Goal: Information Seeking & Learning: Understand process/instructions

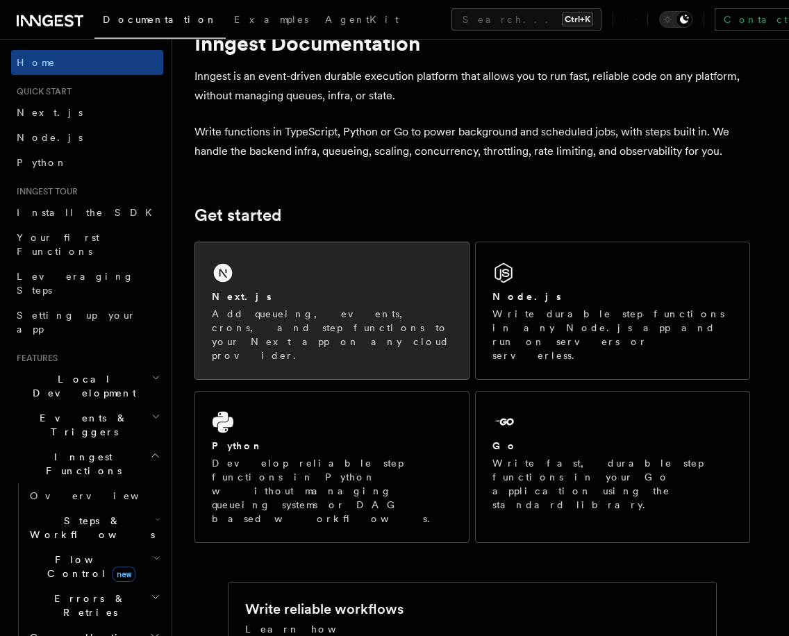
scroll to position [69, 0]
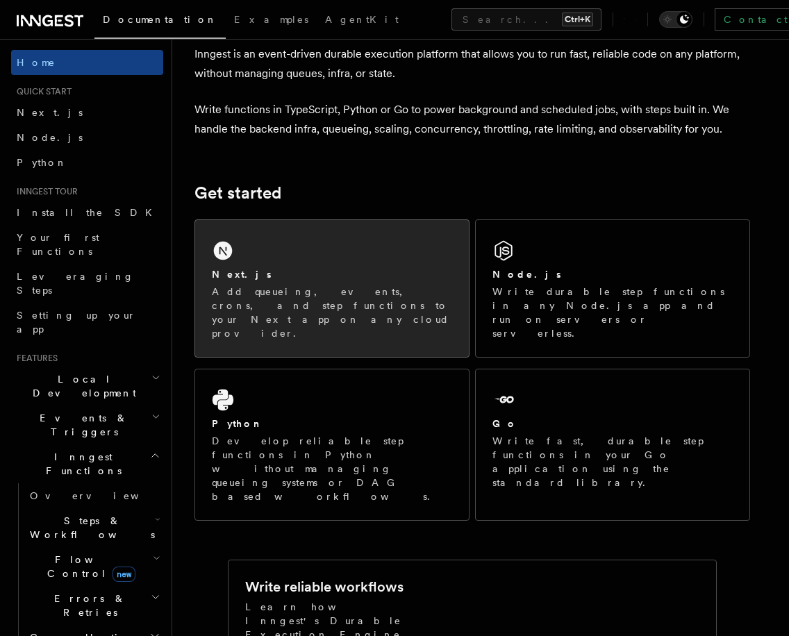
click at [363, 270] on div "Next.js" at bounding box center [332, 274] width 240 height 15
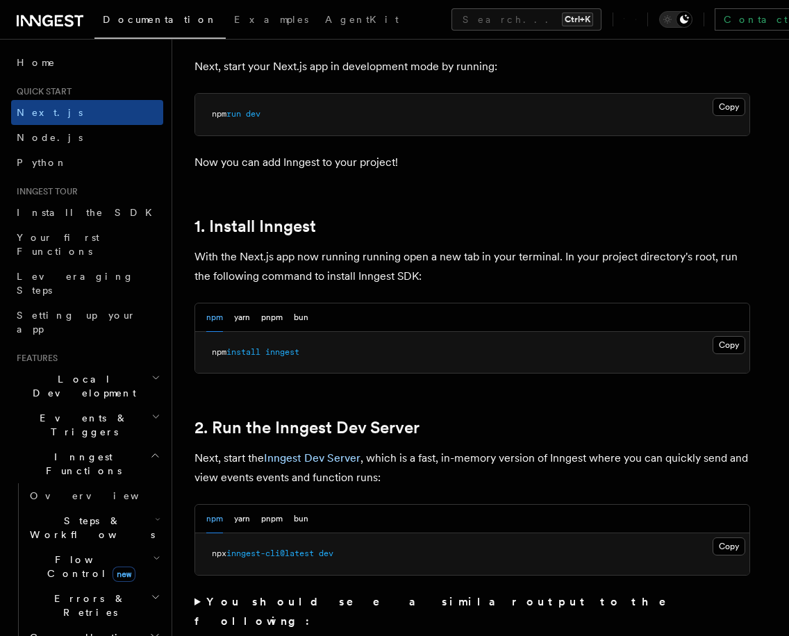
scroll to position [625, 0]
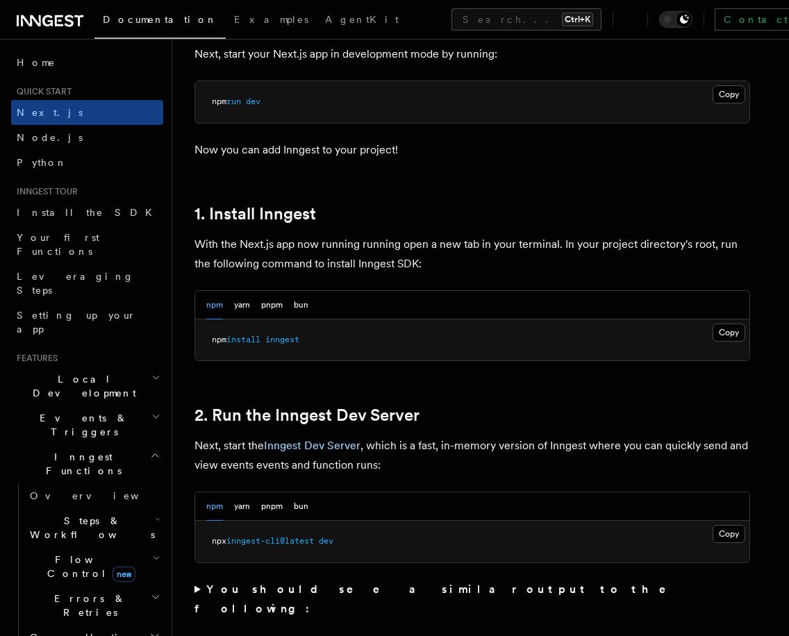
click at [286, 101] on pre "npm run dev" at bounding box center [472, 102] width 554 height 42
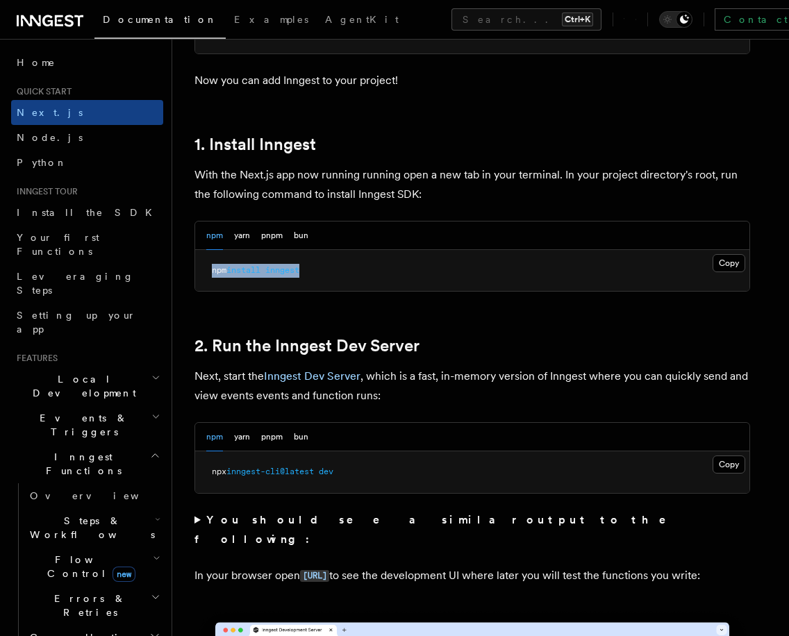
drag, startPoint x: 343, startPoint y: 276, endPoint x: 199, endPoint y: 275, distance: 143.1
click at [199, 275] on pre "npm install inngest" at bounding box center [472, 271] width 554 height 42
copy span "npm install inngest"
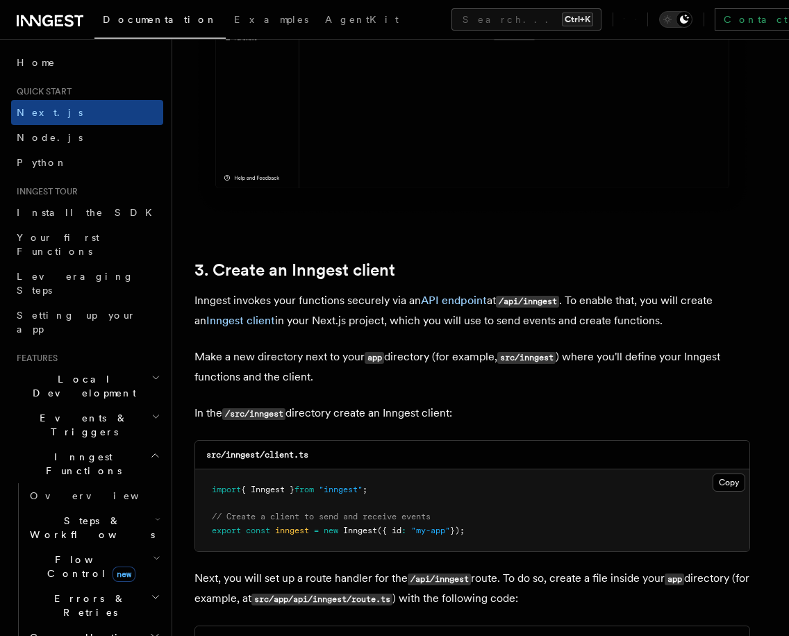
scroll to position [1459, 0]
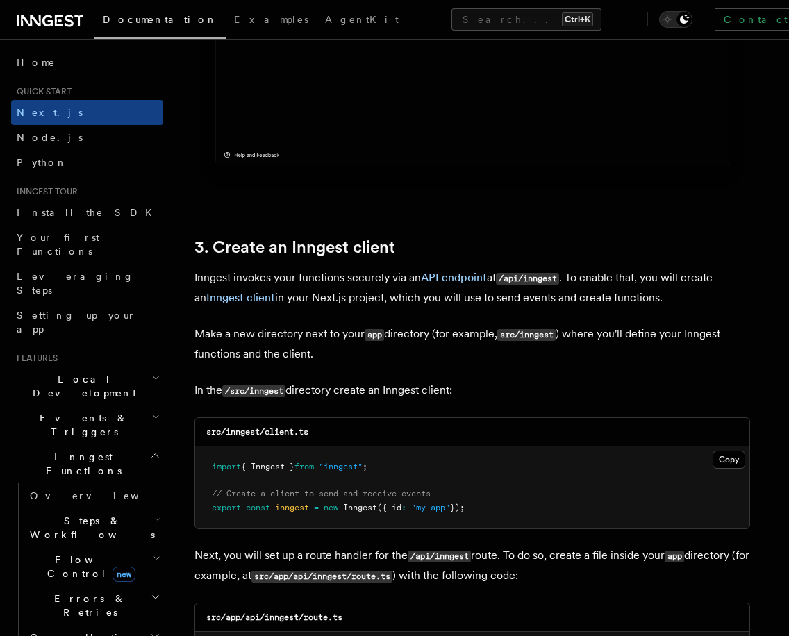
click at [516, 499] on pre "import { Inngest } from "inngest" ; // Create a client to send and receive even…" at bounding box center [472, 488] width 554 height 82
click at [727, 457] on button "Copy Copied" at bounding box center [729, 460] width 33 height 18
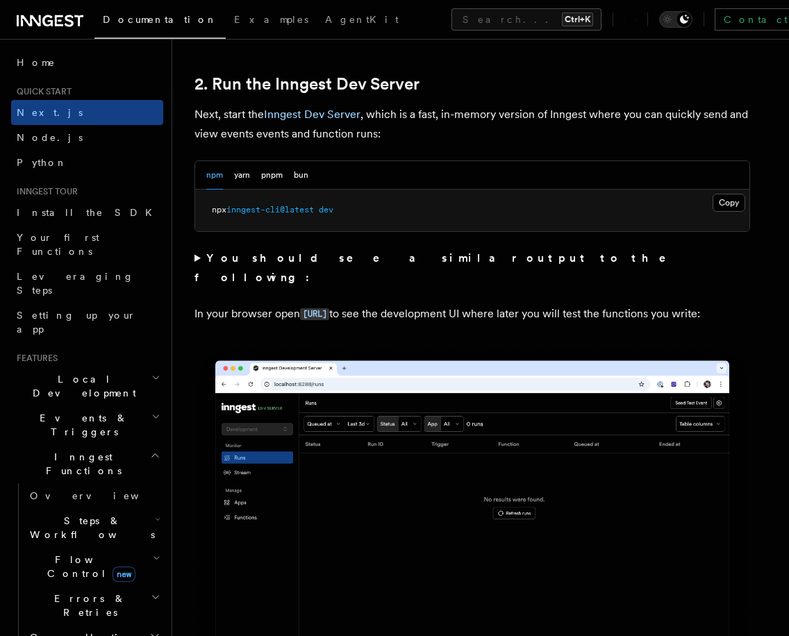
scroll to position [903, 0]
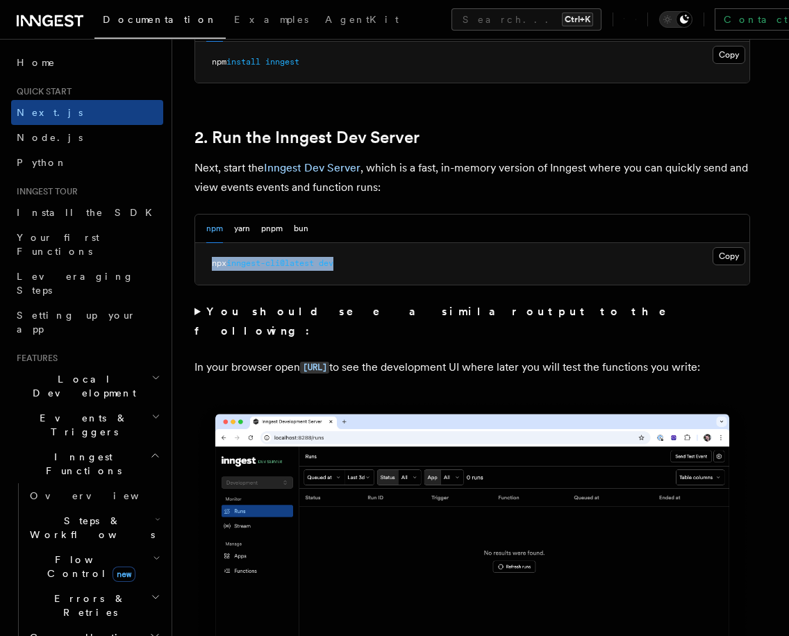
drag, startPoint x: 356, startPoint y: 266, endPoint x: 187, endPoint y: 265, distance: 168.8
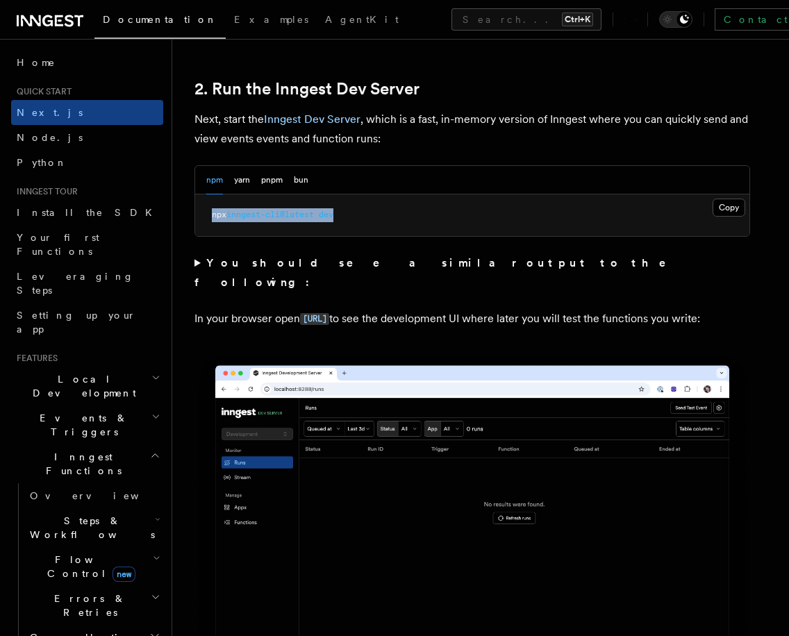
scroll to position [1042, 0]
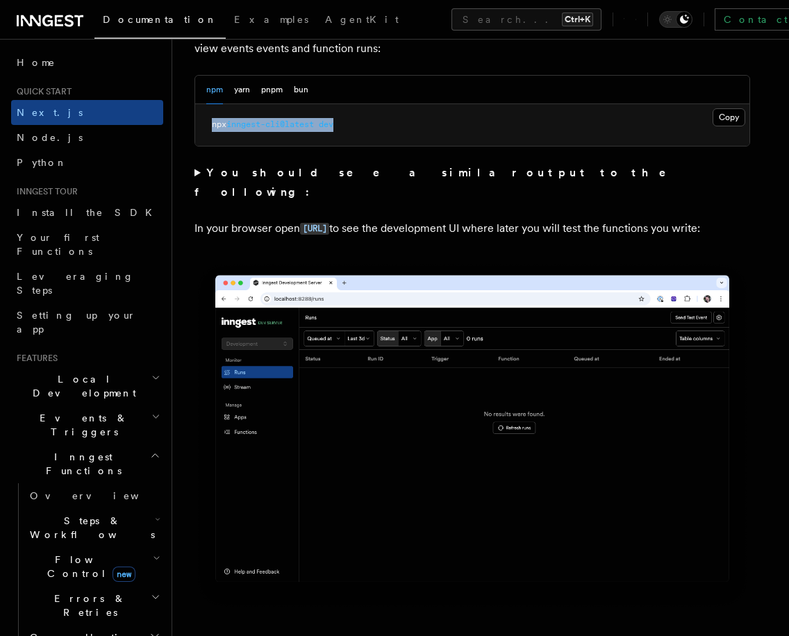
copy span "npx inngest-cli@latest dev"
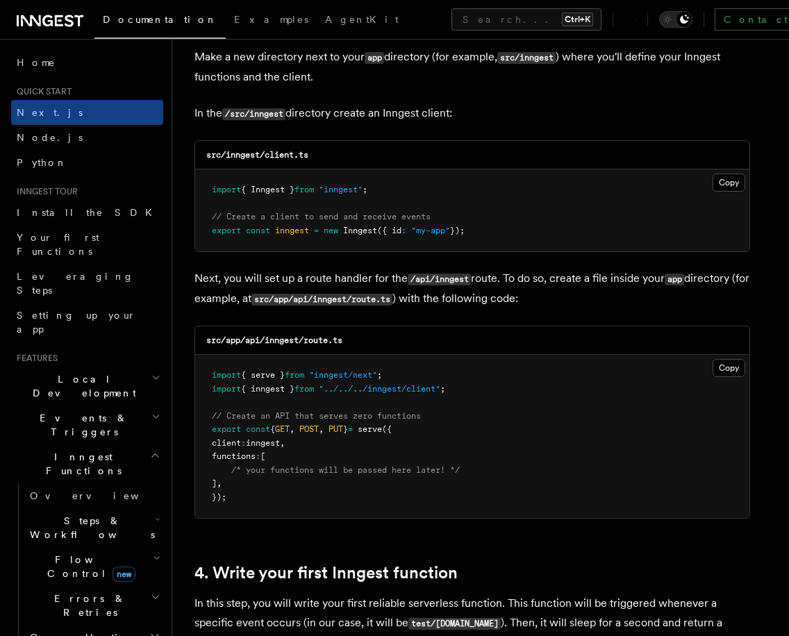
scroll to position [1737, 0]
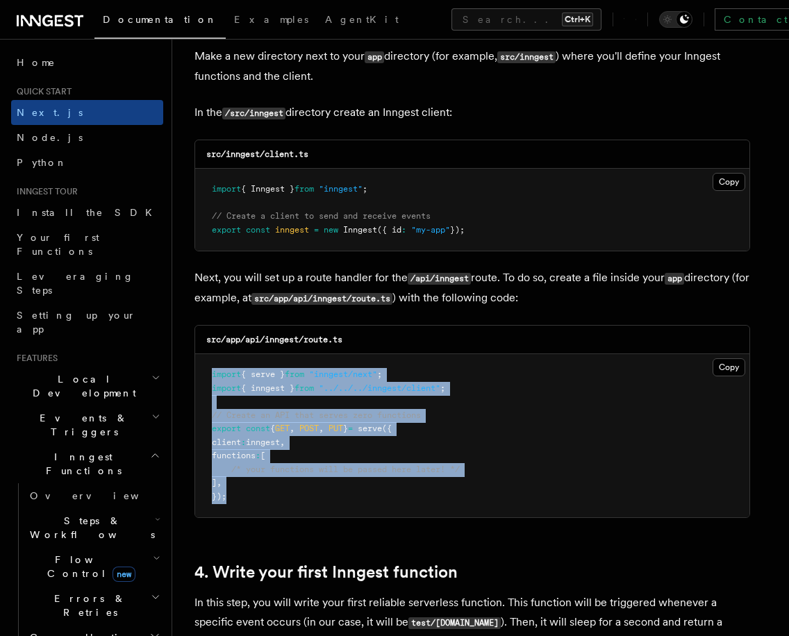
drag, startPoint x: 320, startPoint y: 492, endPoint x: 181, endPoint y: 372, distance: 182.7
copy code "import { serve } from "inngest/next" ; import { inngest } from "../../../innges…"
